Goal: Check status: Check status

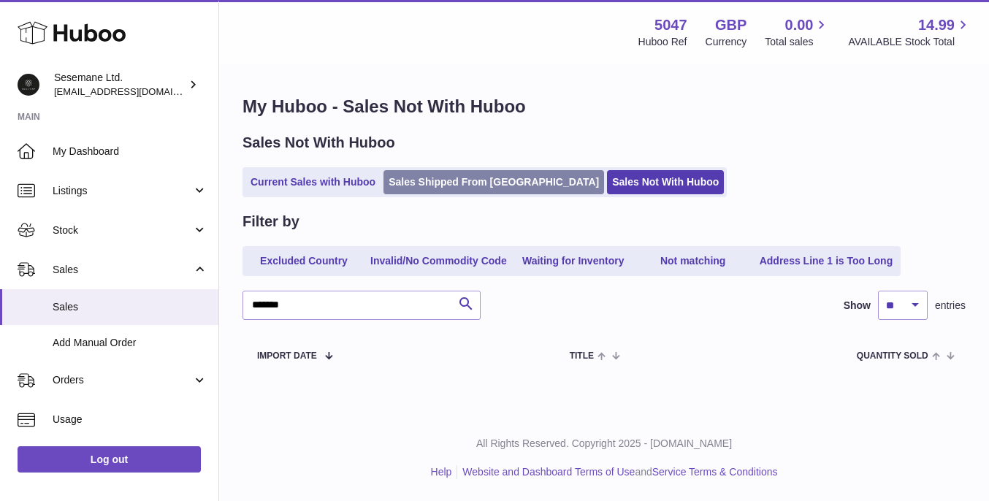
click at [454, 186] on link "Sales Shipped From Huboo" at bounding box center [494, 182] width 221 height 24
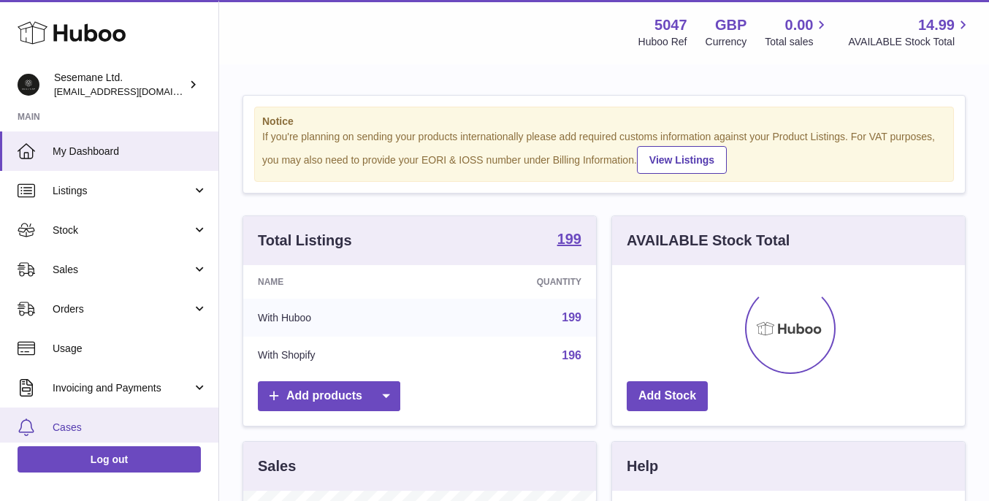
scroll to position [228, 353]
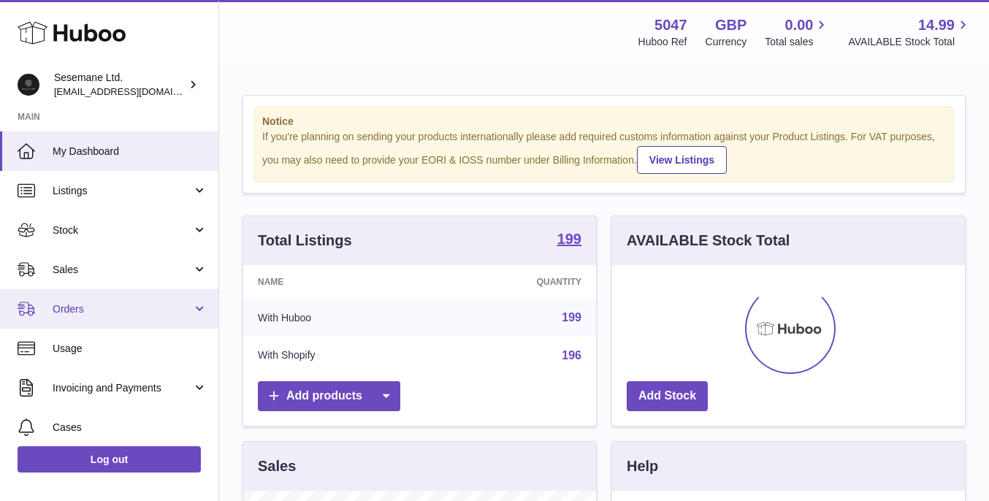
click at [78, 299] on link "Orders" at bounding box center [109, 308] width 218 height 39
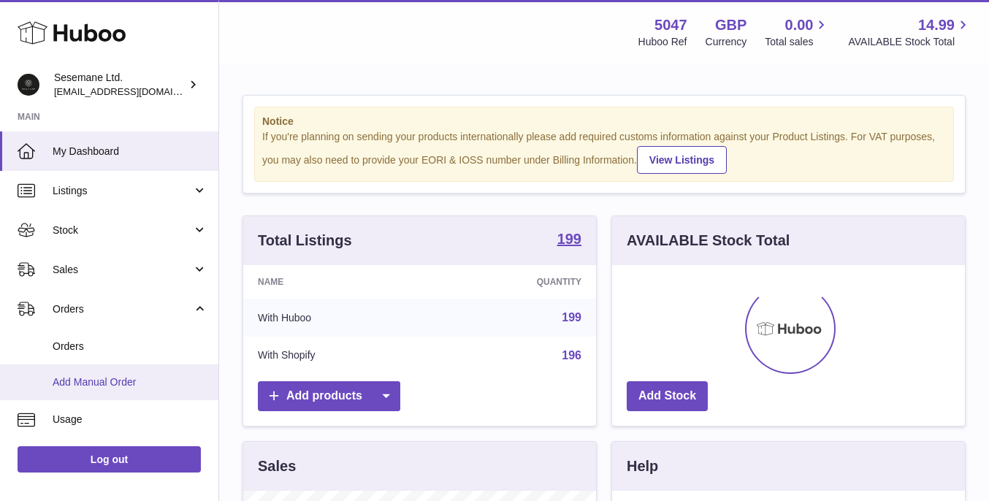
click at [110, 376] on span "Add Manual Order" at bounding box center [130, 383] width 155 height 14
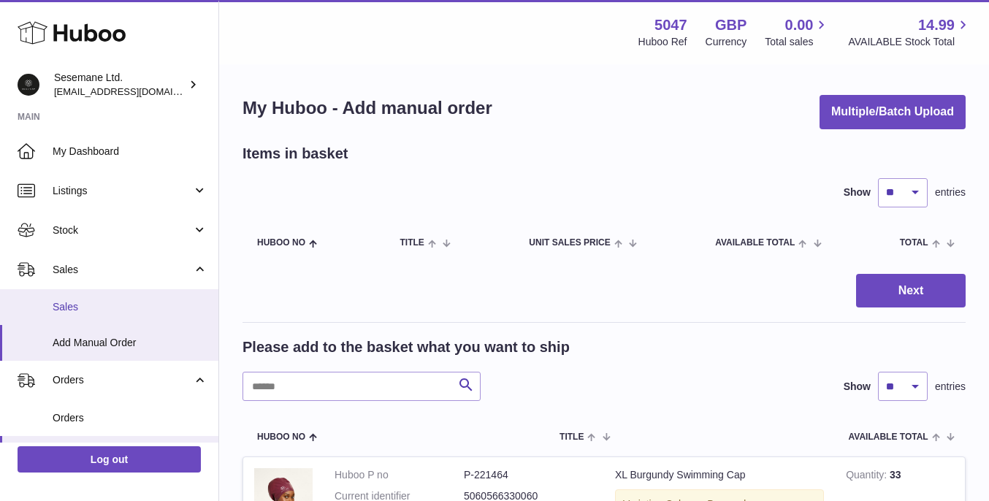
click at [89, 314] on link "Sales" at bounding box center [109, 307] width 218 height 36
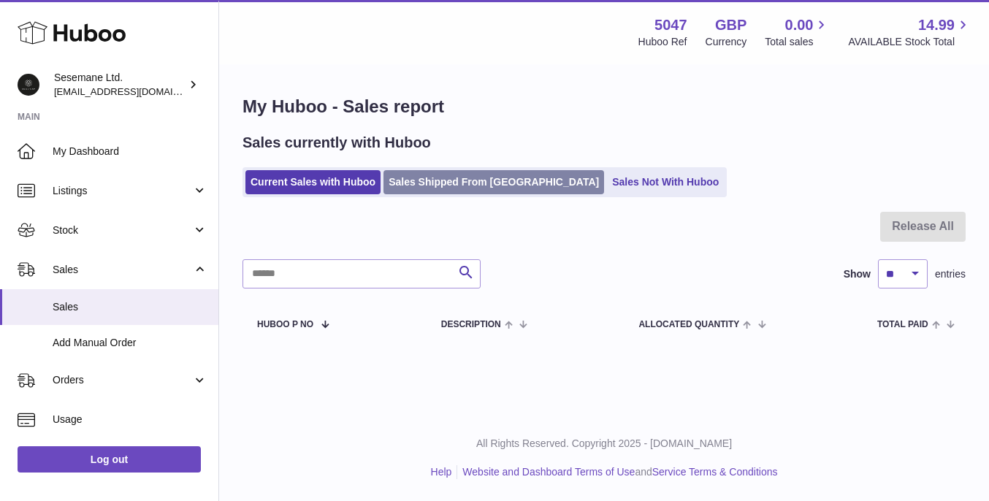
click at [482, 182] on link "Sales Shipped From Huboo" at bounding box center [494, 182] width 221 height 24
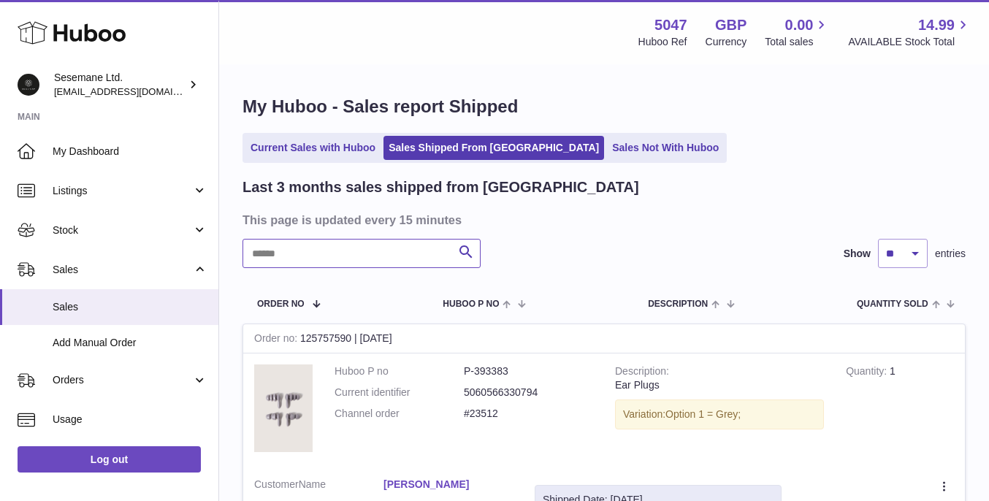
click at [332, 260] on input "text" at bounding box center [362, 253] width 238 height 29
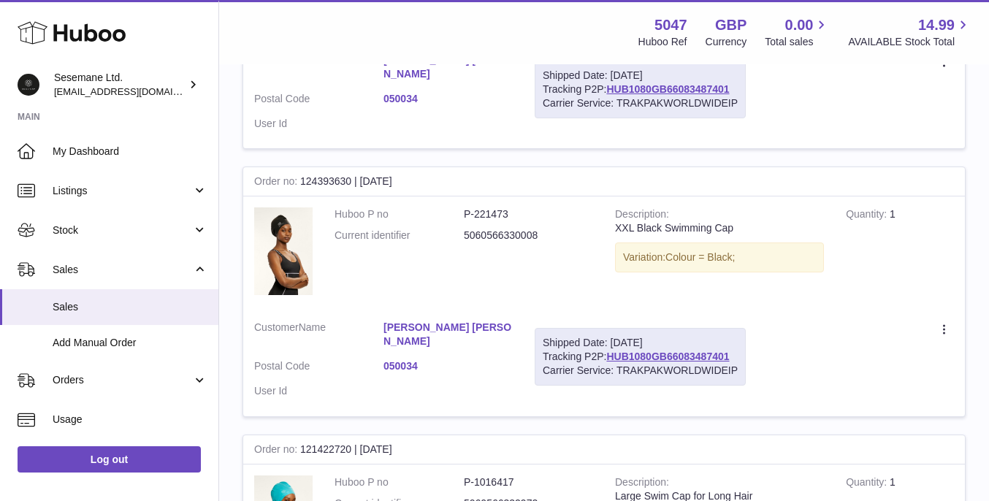
scroll to position [373, 0]
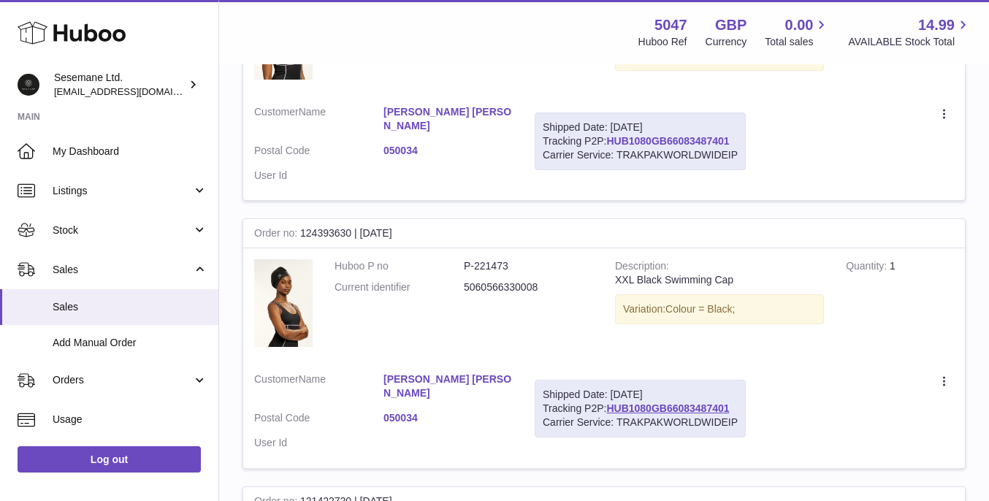
type input "****"
click at [677, 143] on link "HUB1080GB66083487401" at bounding box center [667, 141] width 123 height 12
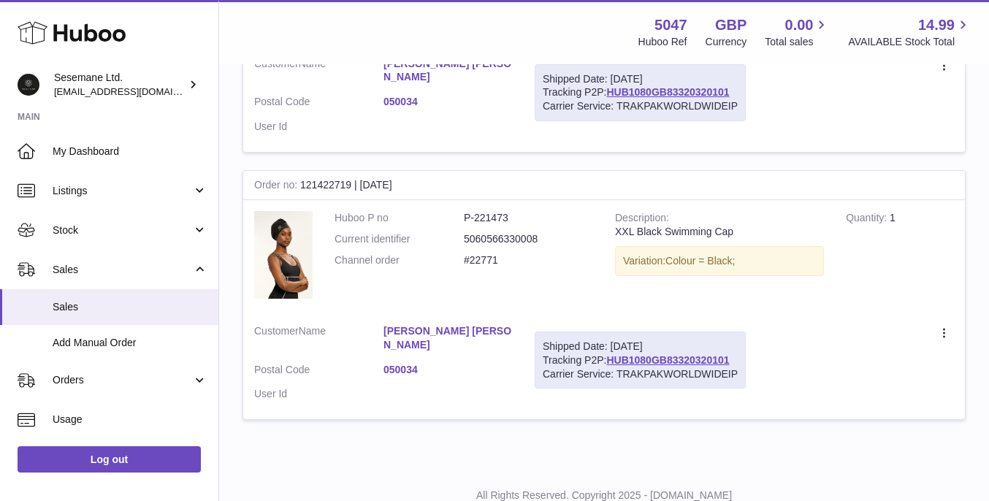
scroll to position [957, 0]
click at [663, 354] on link "HUB1080GB83320320101" at bounding box center [667, 360] width 123 height 12
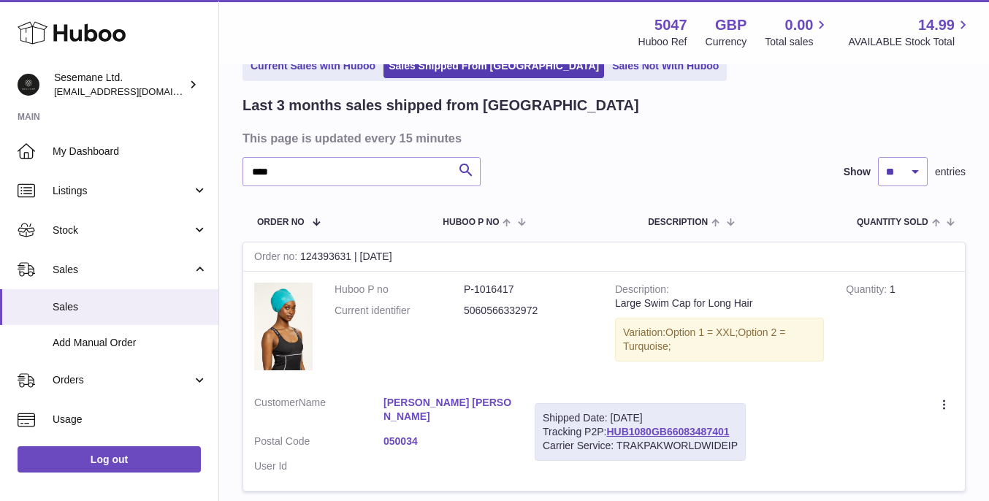
scroll to position [0, 0]
